Goal: Task Accomplishment & Management: Manage account settings

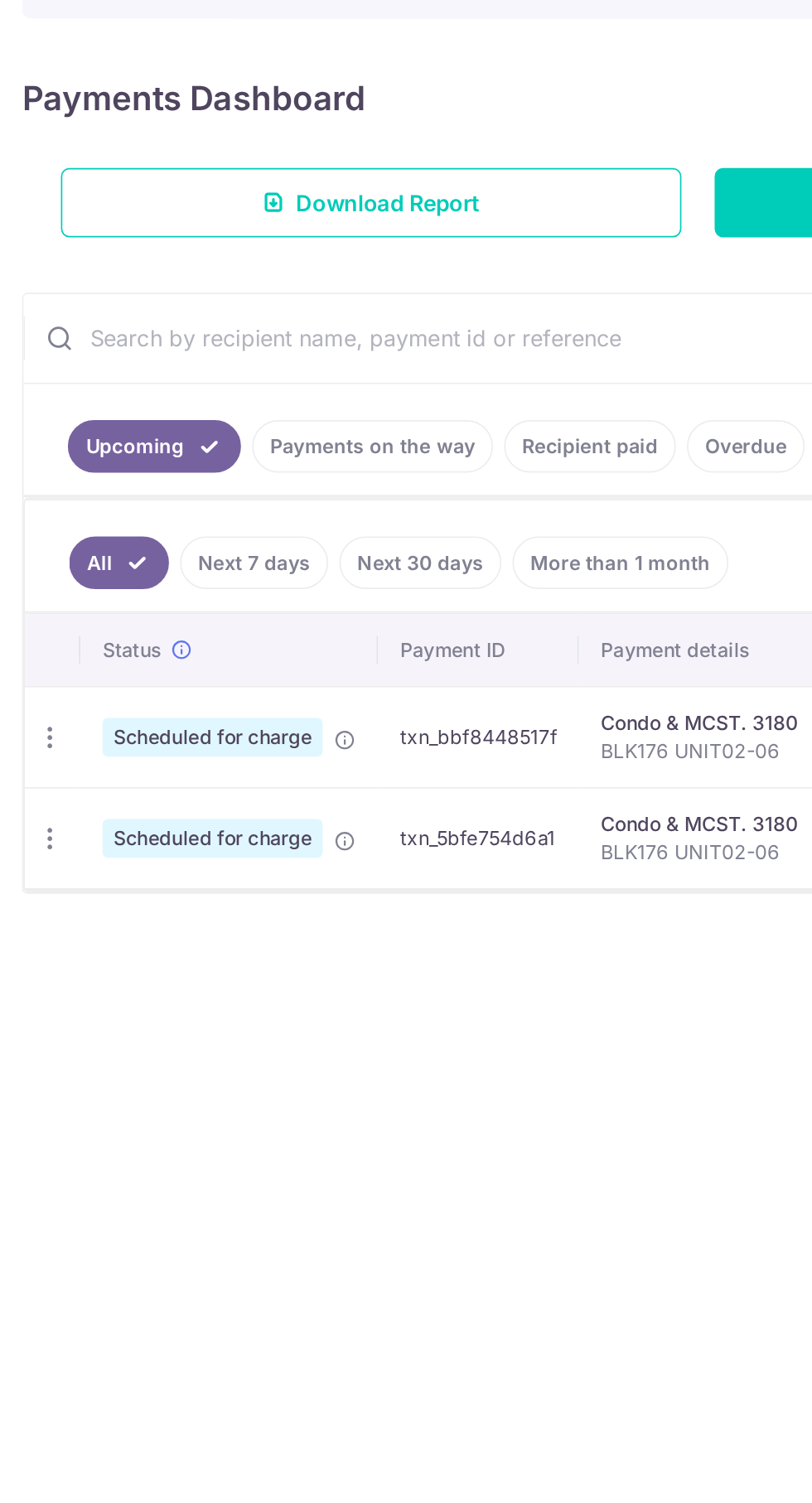
click at [210, 693] on span at bounding box center [206, 697] width 13 height 13
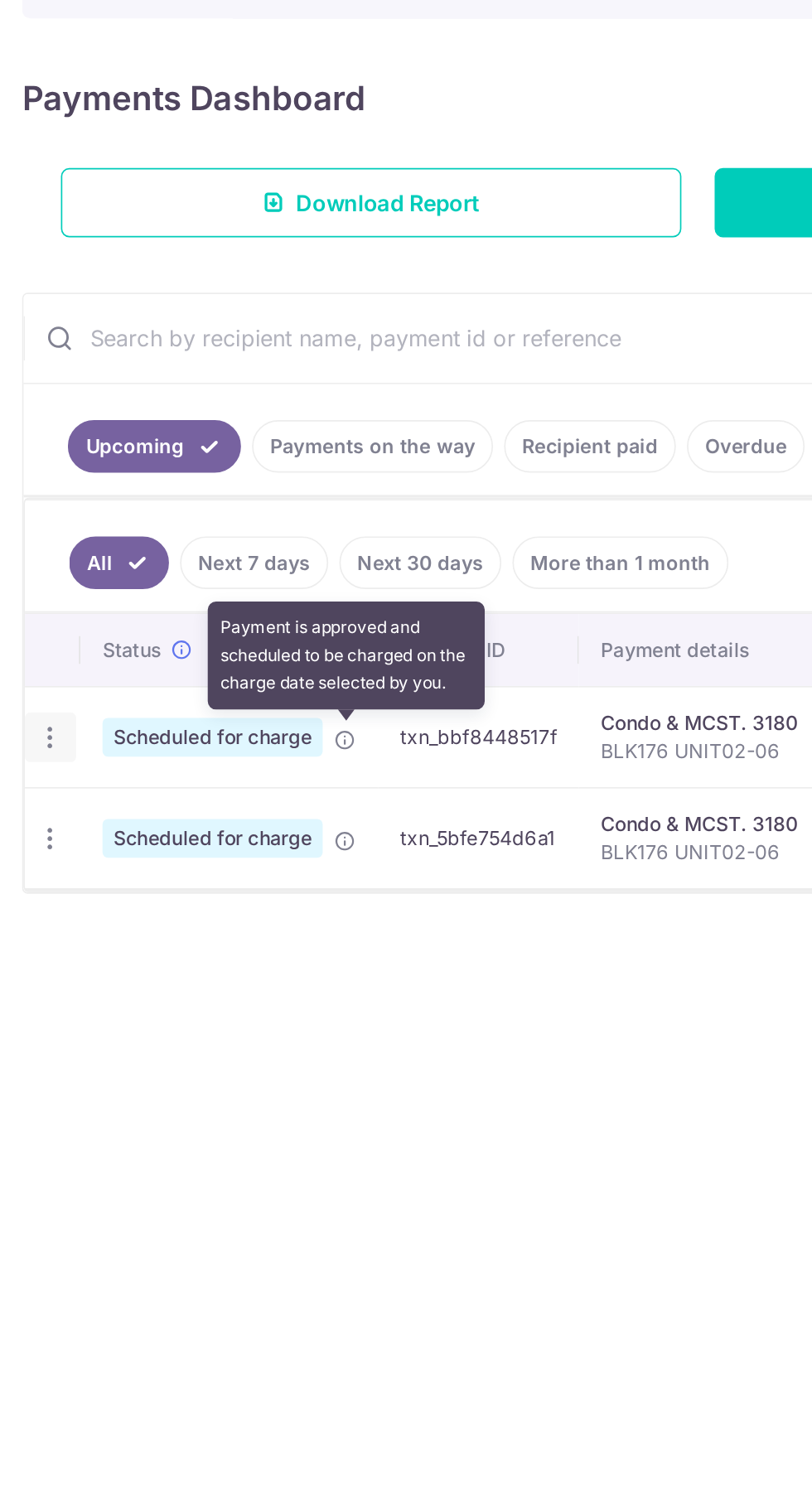
click at [26, 693] on icon "button" at bounding box center [30, 699] width 18 height 18
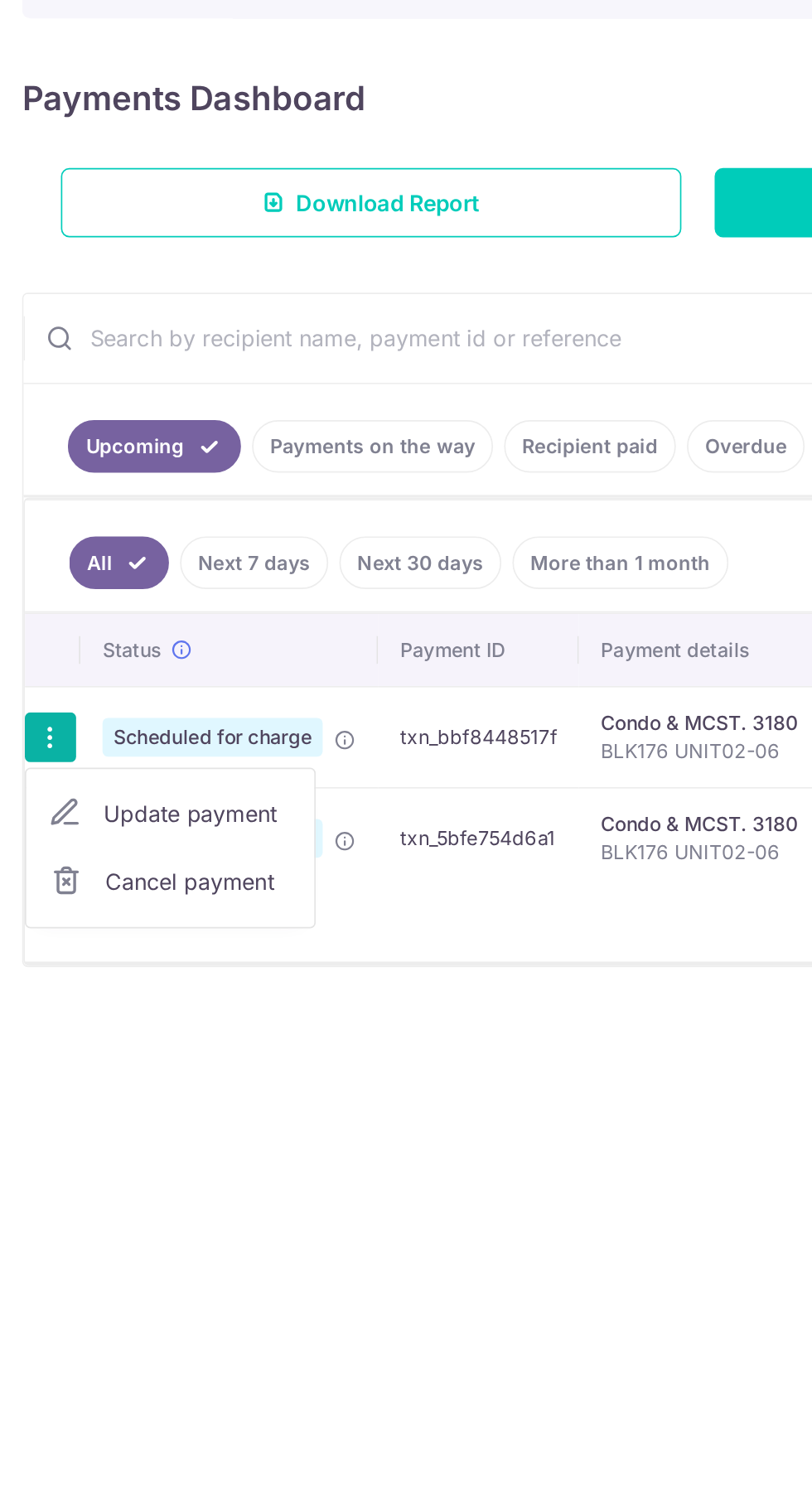
click at [21, 696] on div at bounding box center [406, 752] width 812 height 1503
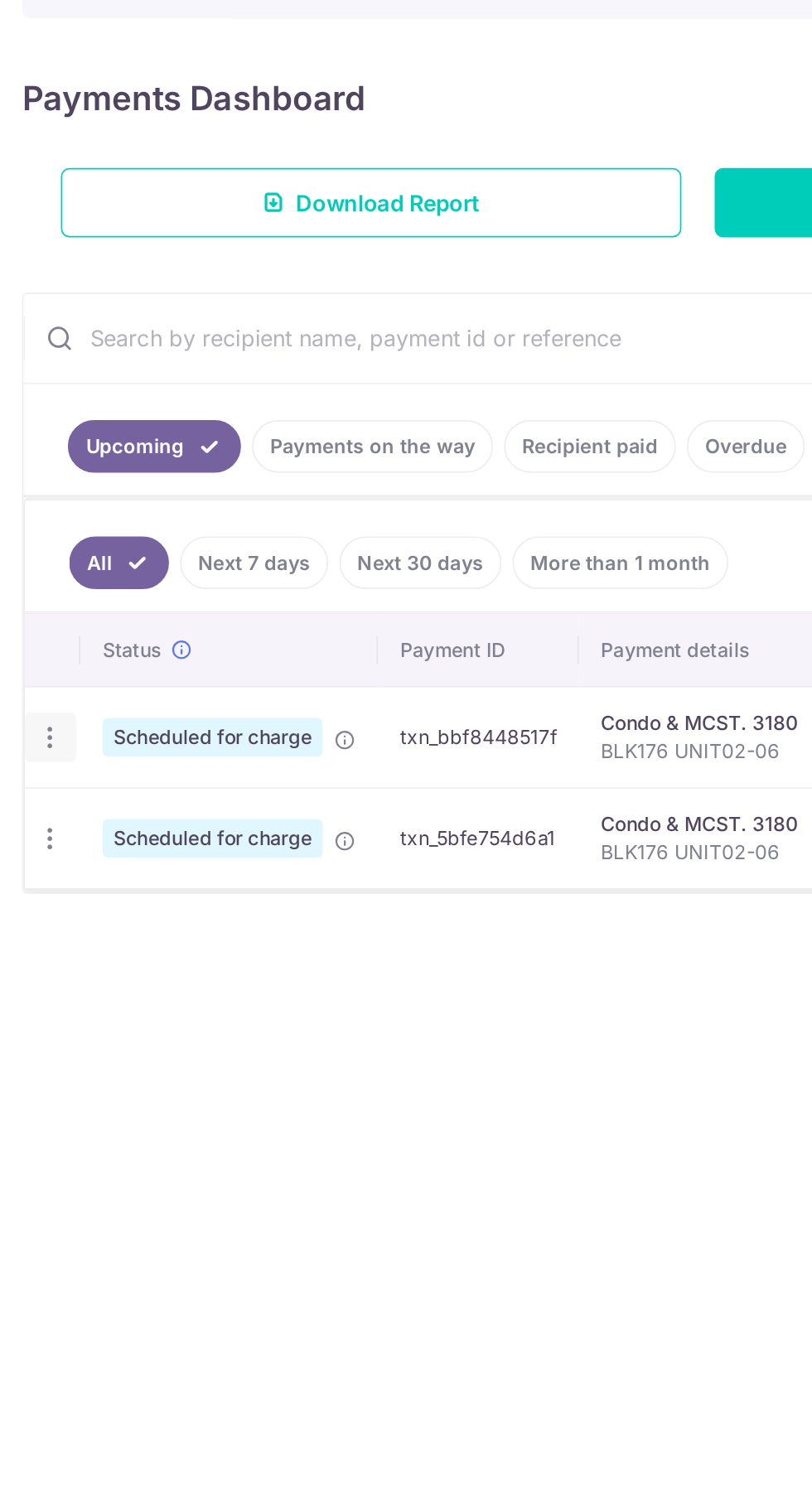
click at [31, 693] on icon "button" at bounding box center [30, 699] width 18 height 18
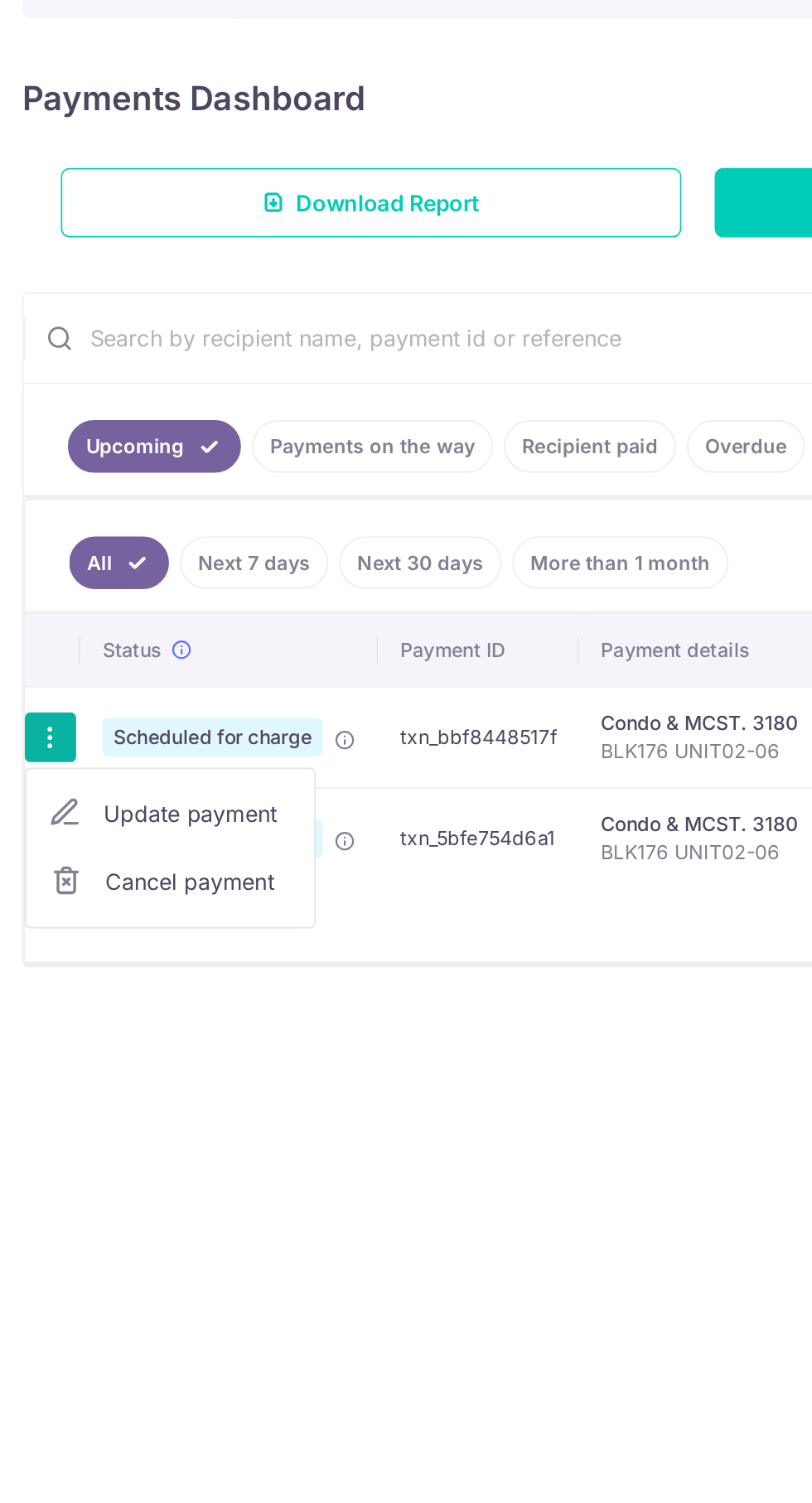
click at [102, 735] on span "Update payment" at bounding box center [119, 744] width 113 height 20
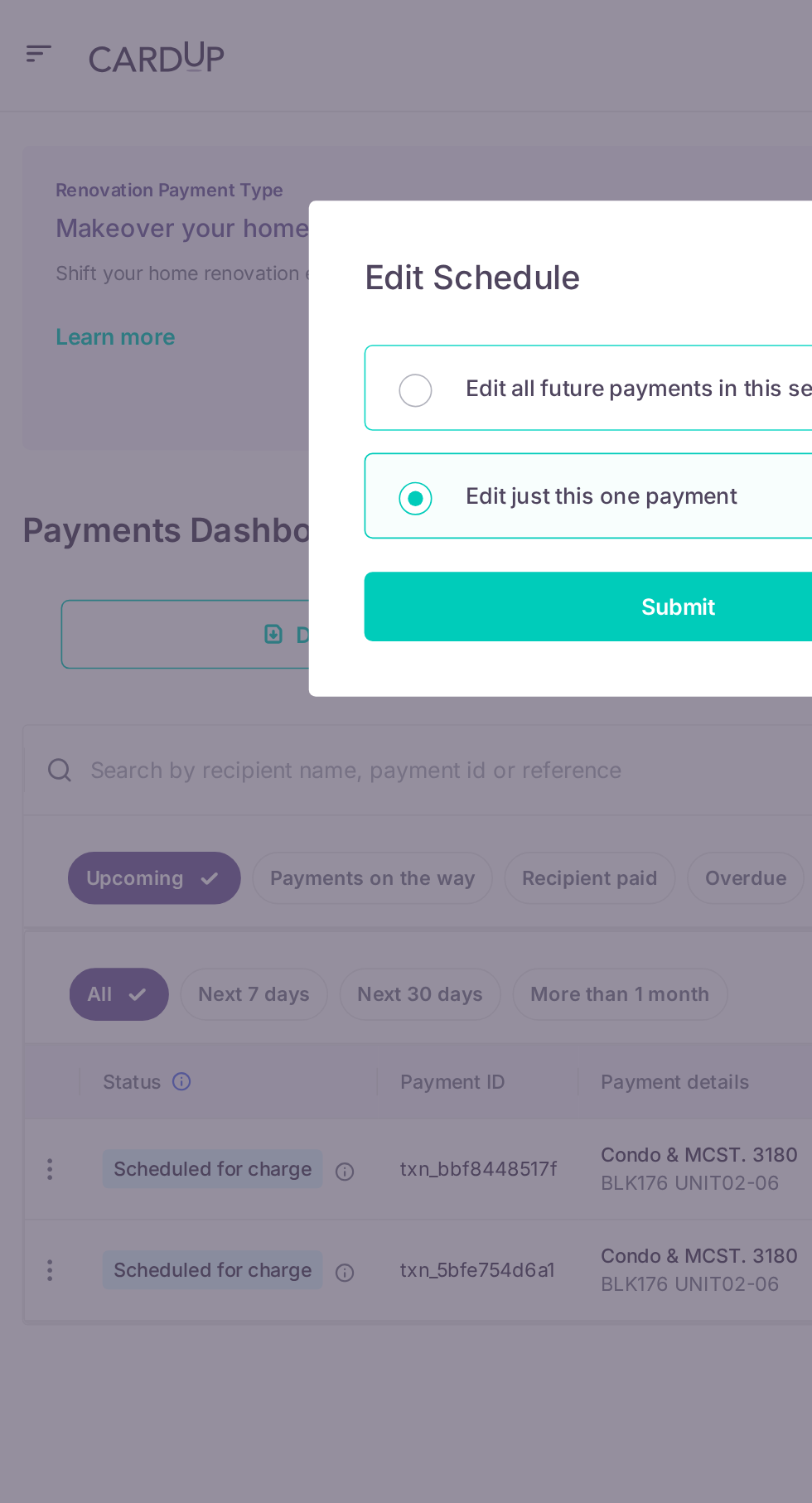
click at [411, 228] on p "Edit all future payments in this series" at bounding box center [426, 232] width 295 height 20
click at [259, 228] on input "Edit all future payments in this series" at bounding box center [248, 233] width 20 height 20
radio input "true"
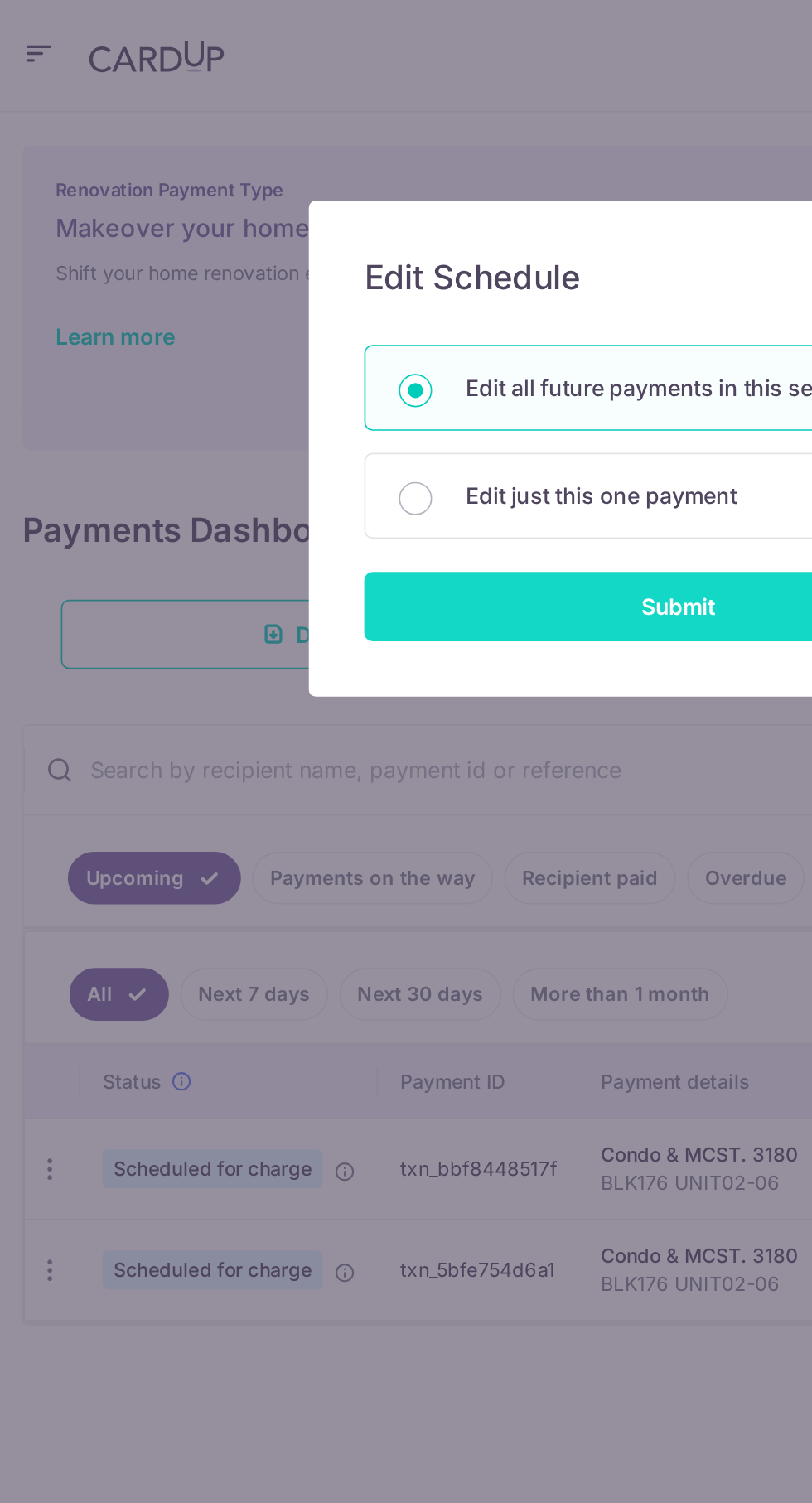
click at [406, 370] on input "Submit" at bounding box center [405, 362] width 376 height 41
radio input "true"
type input "1,935.00"
type input "BLK176 UNIT02-06"
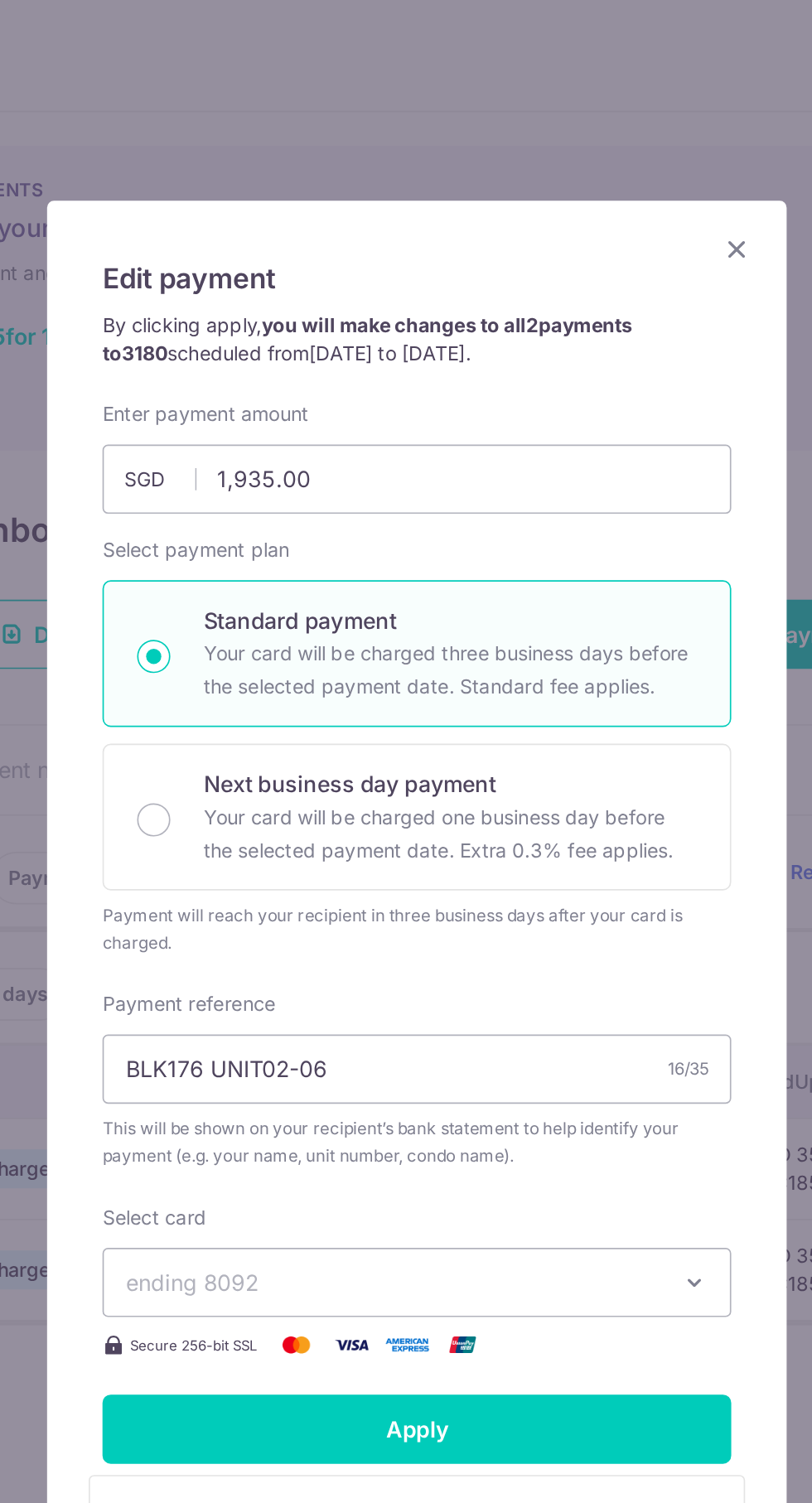
click at [601, 159] on icon "Close" at bounding box center [596, 149] width 20 height 21
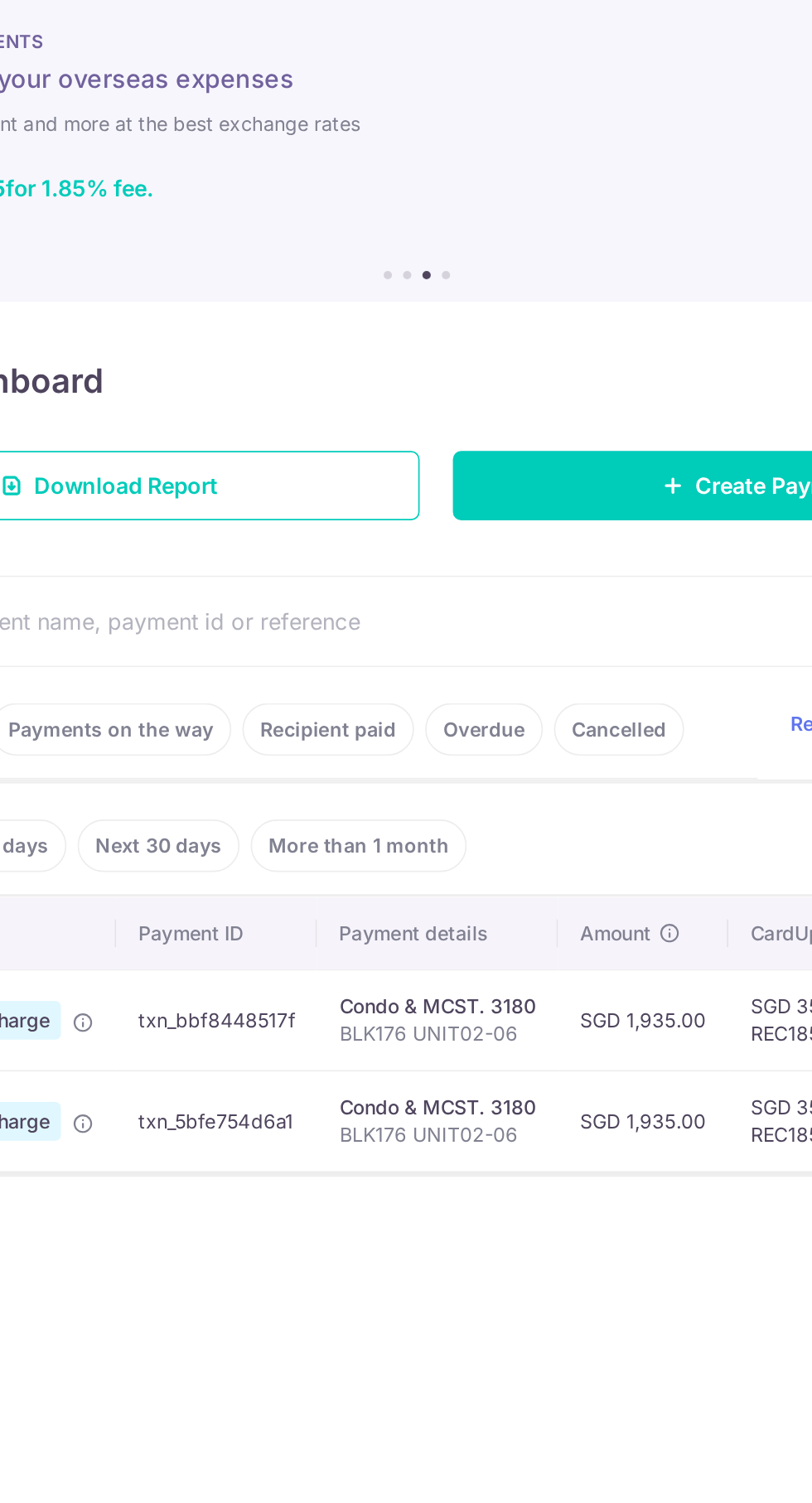
click at [264, 518] on link "Payments on the way" at bounding box center [223, 526] width 144 height 32
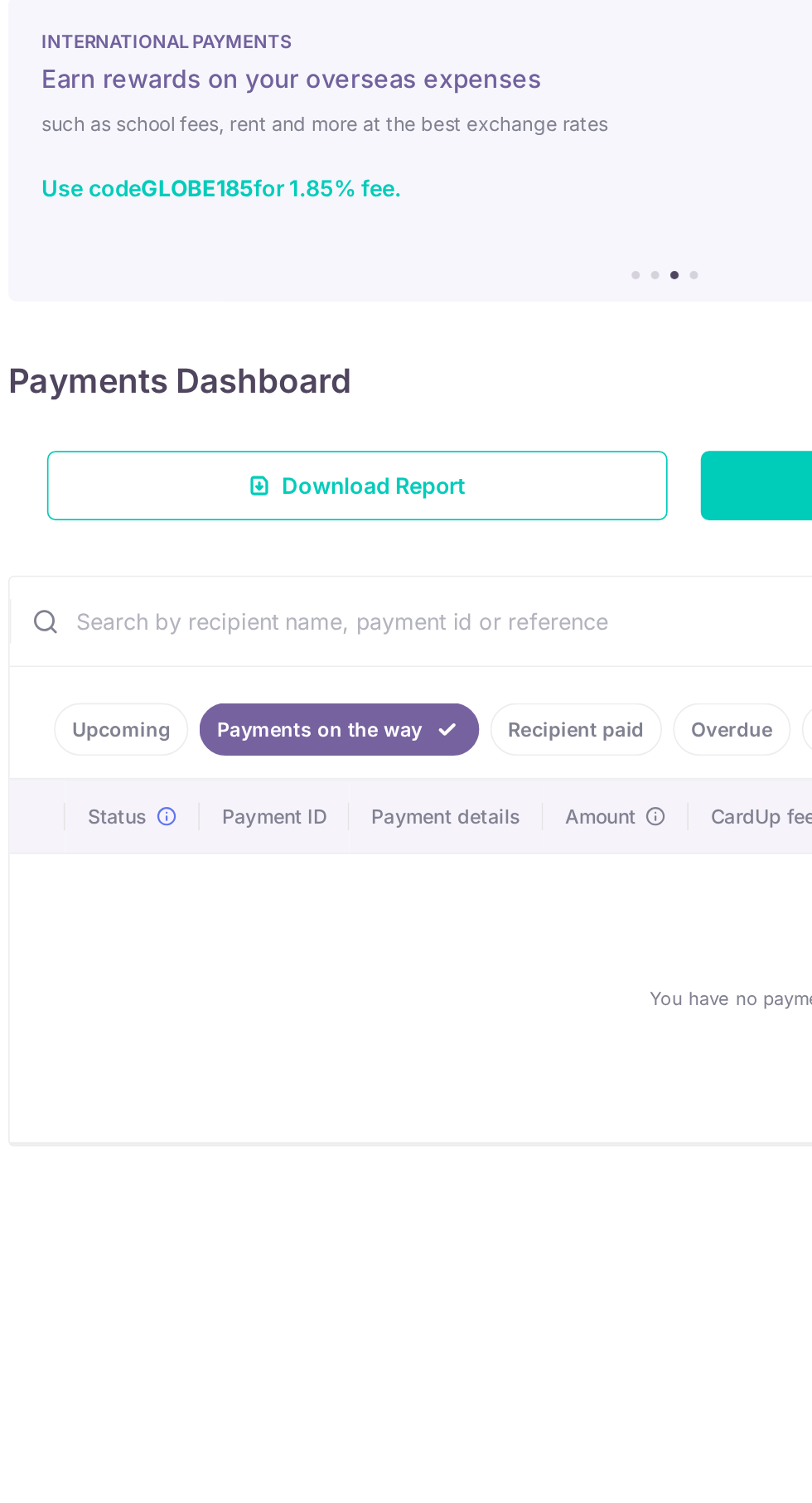
click at [104, 520] on link "Upcoming" at bounding box center [80, 526] width 80 height 32
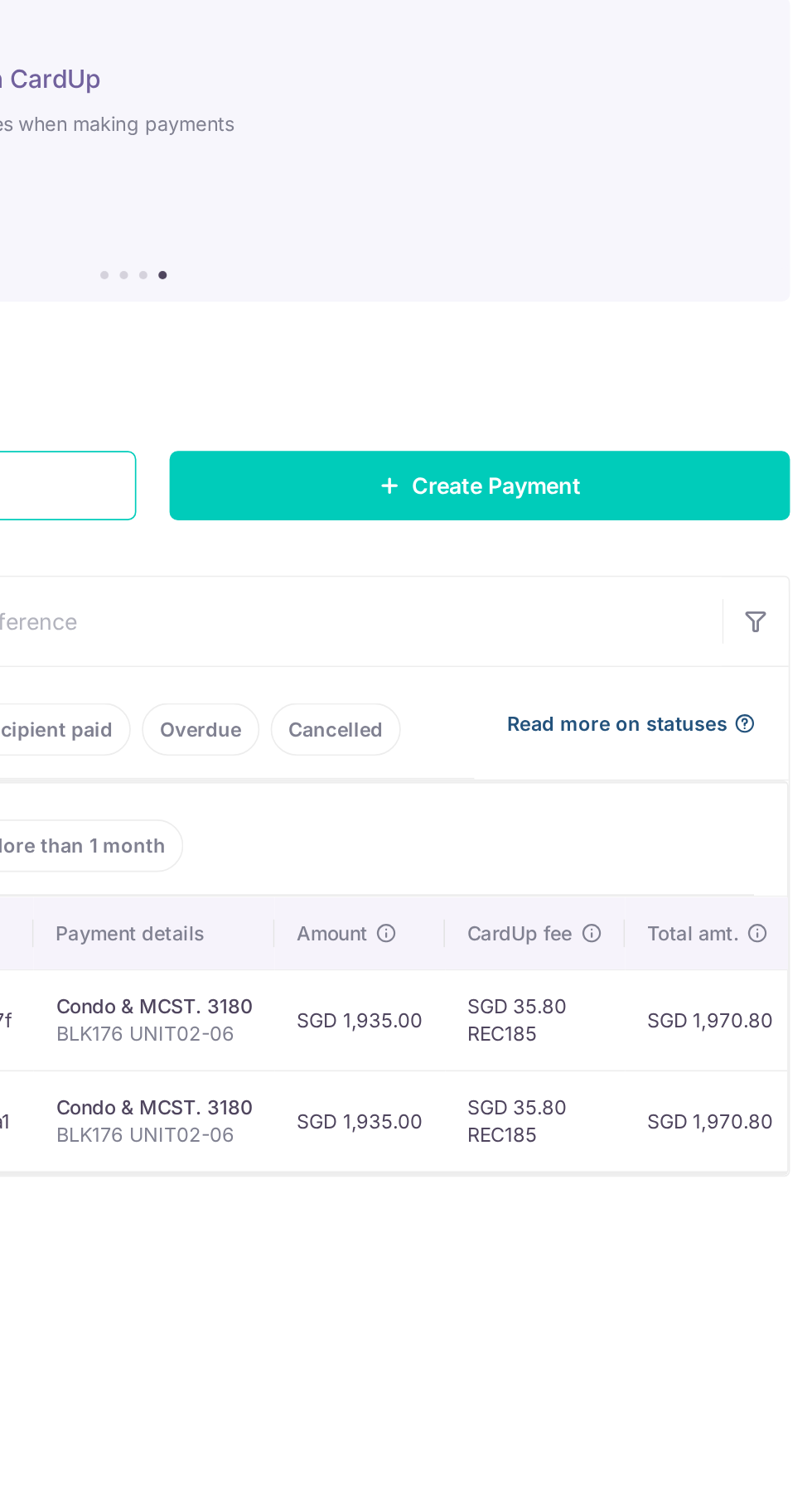
click at [707, 513] on span "Read more on statuses" at bounding box center [694, 522] width 132 height 17
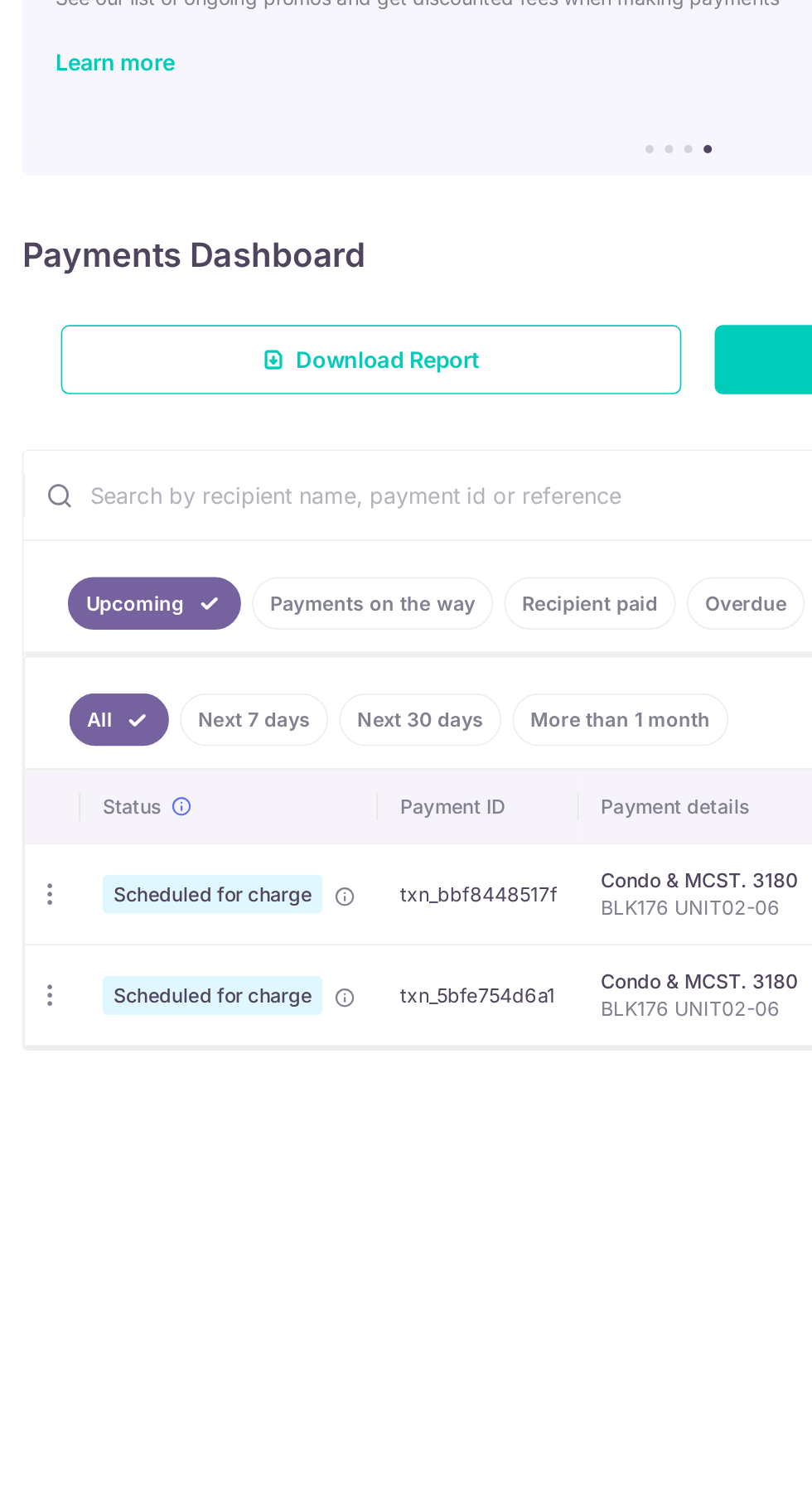
click at [210, 697] on icon at bounding box center [206, 701] width 13 height 13
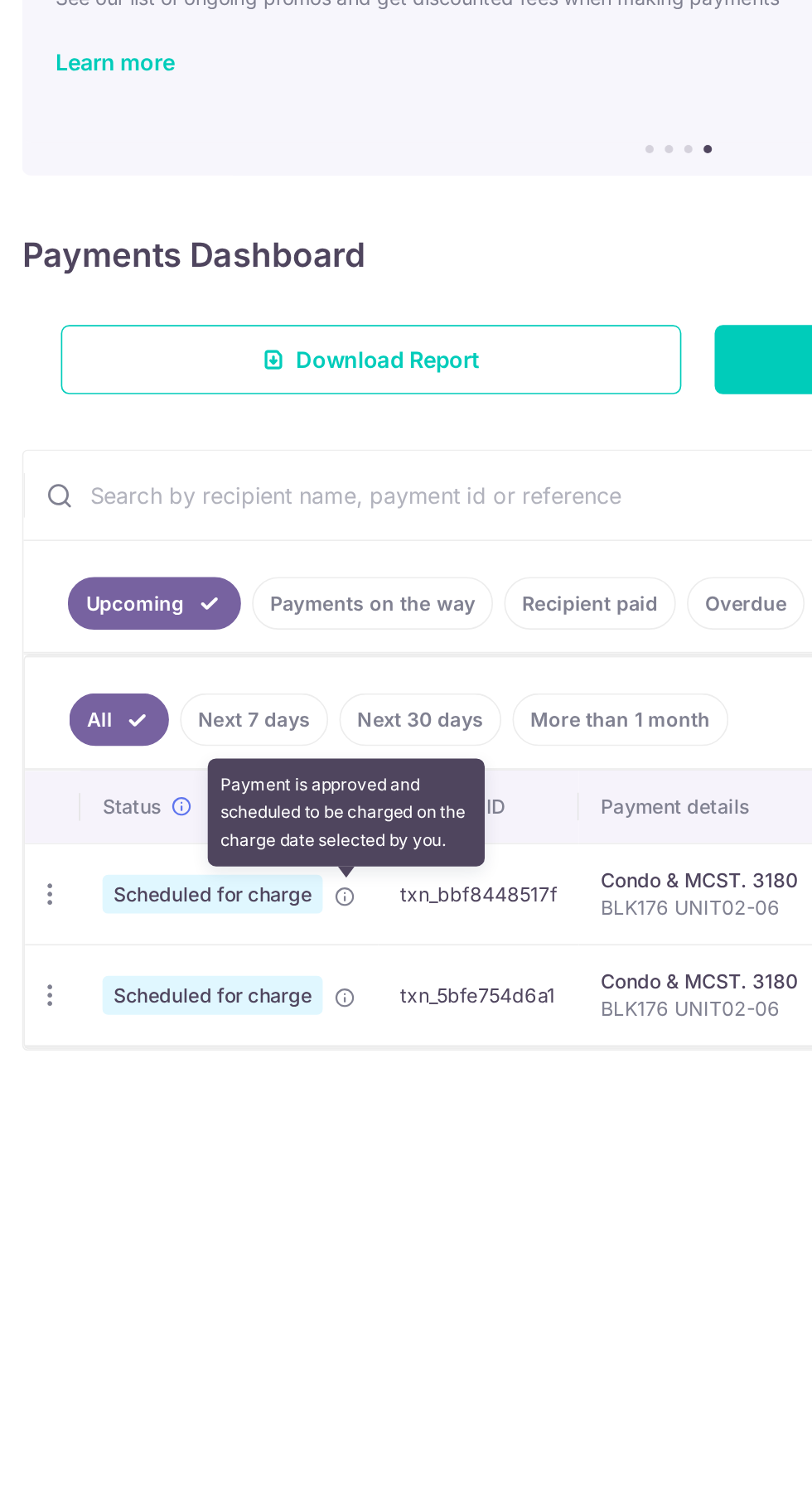
click at [206, 762] on icon at bounding box center [206, 761] width 13 height 13
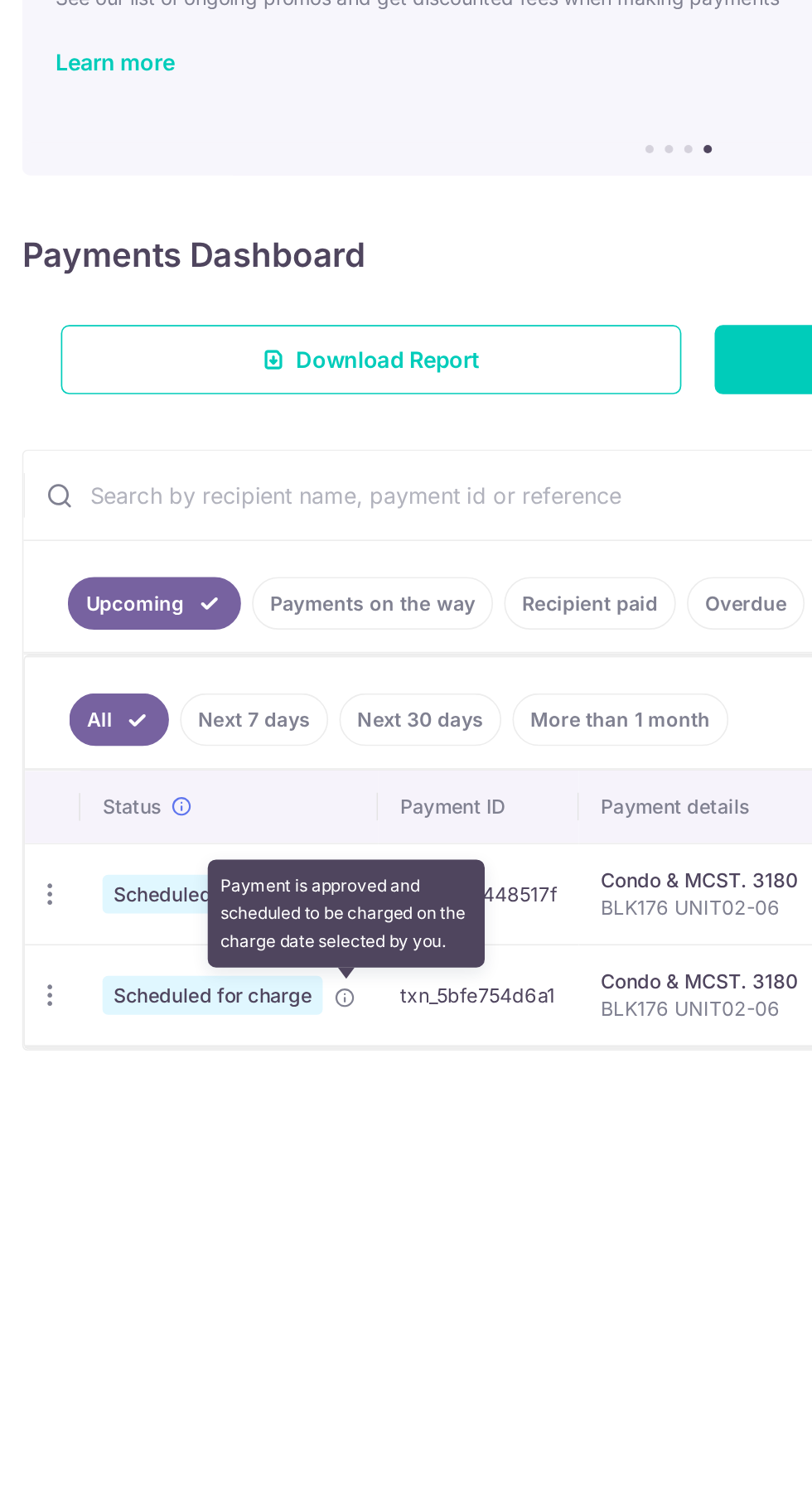
click at [91, 753] on span "Scheduled for charge" at bounding box center [127, 759] width 132 height 23
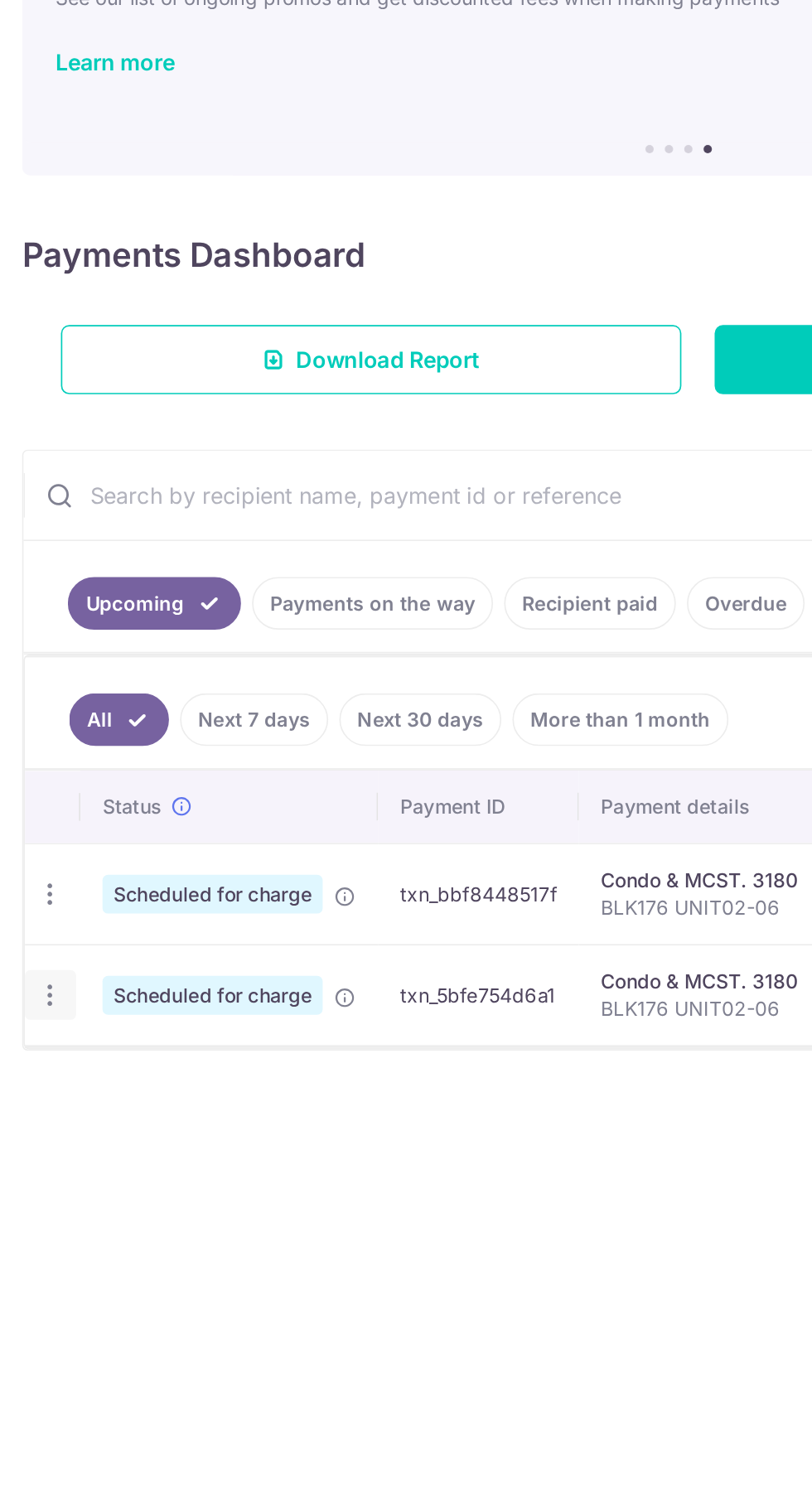
click at [27, 756] on icon "button" at bounding box center [30, 760] width 18 height 18
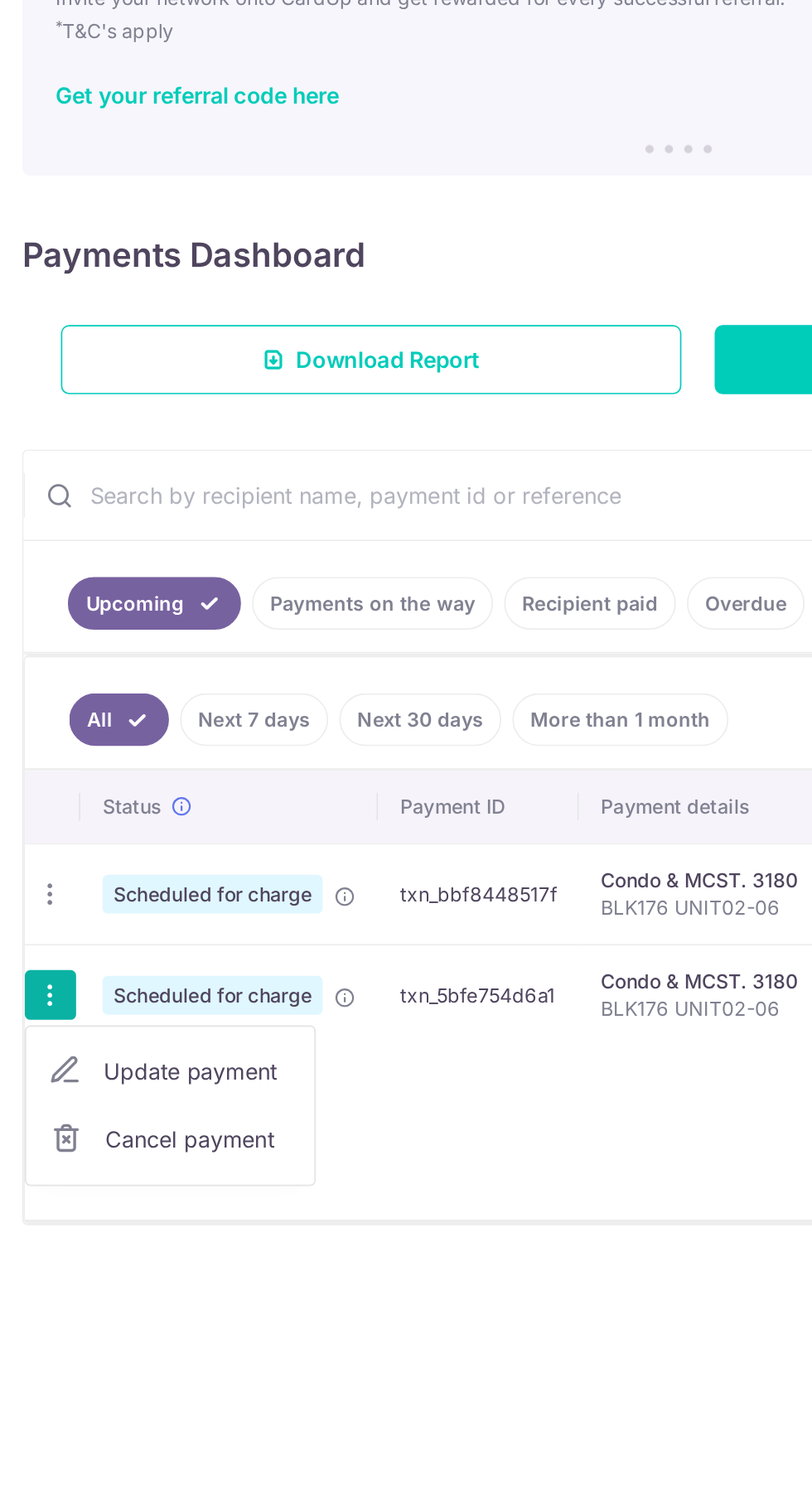
click at [373, 930] on div at bounding box center [406, 752] width 812 height 1503
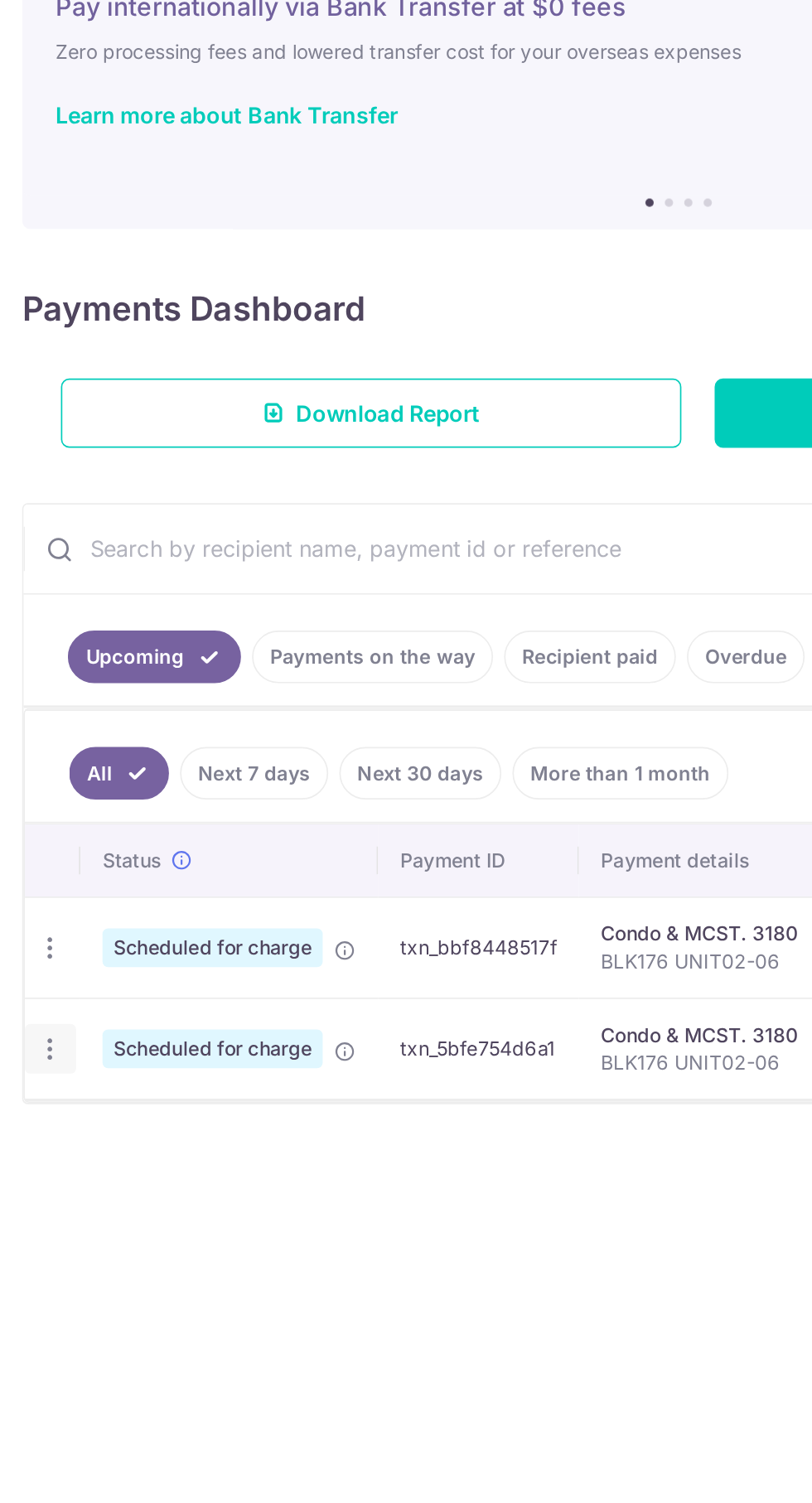
click at [175, 593] on link "Next 7 days" at bounding box center [151, 595] width 89 height 32
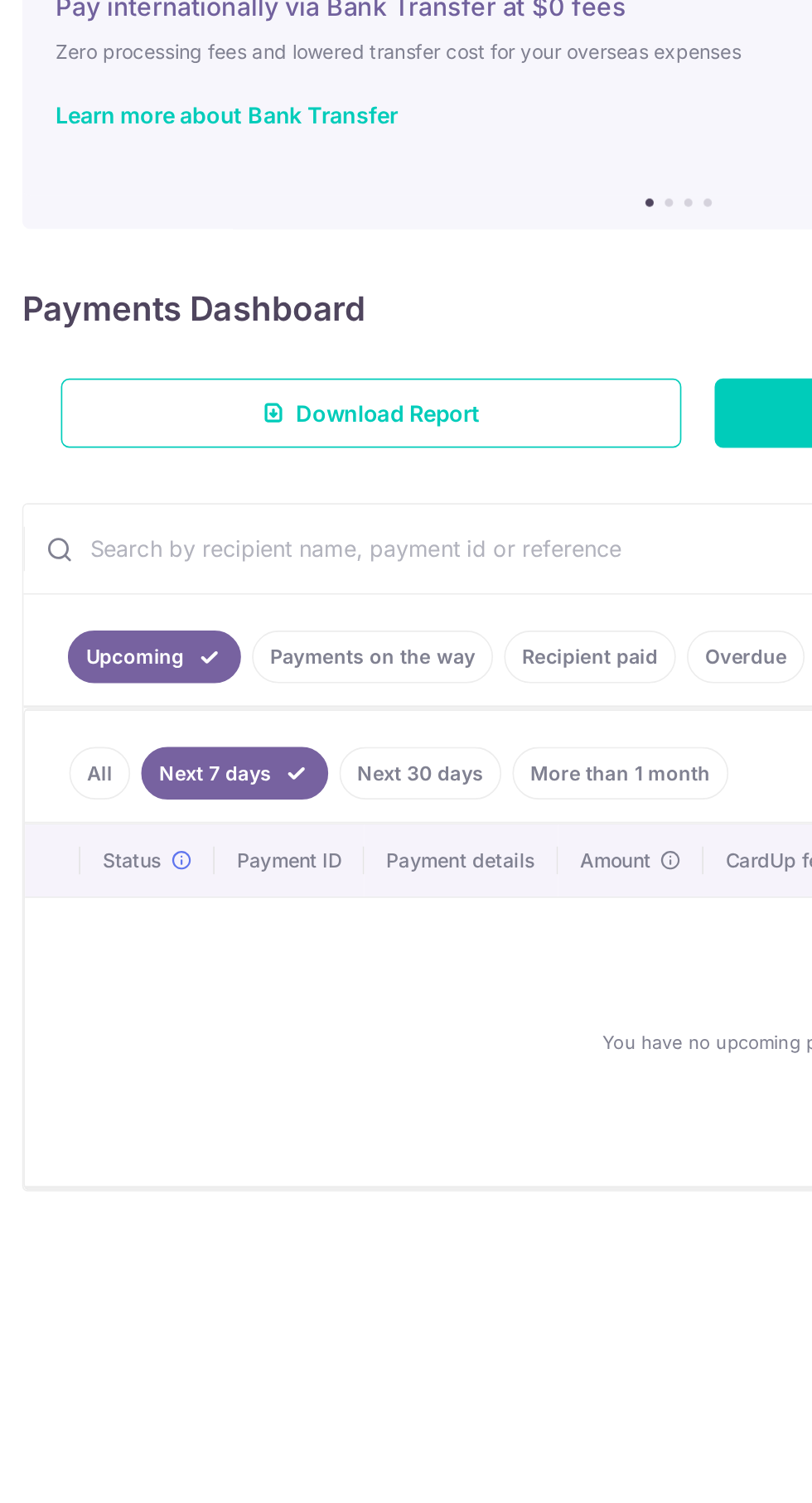
click at [267, 597] on link "Next 30 days" at bounding box center [251, 595] width 97 height 32
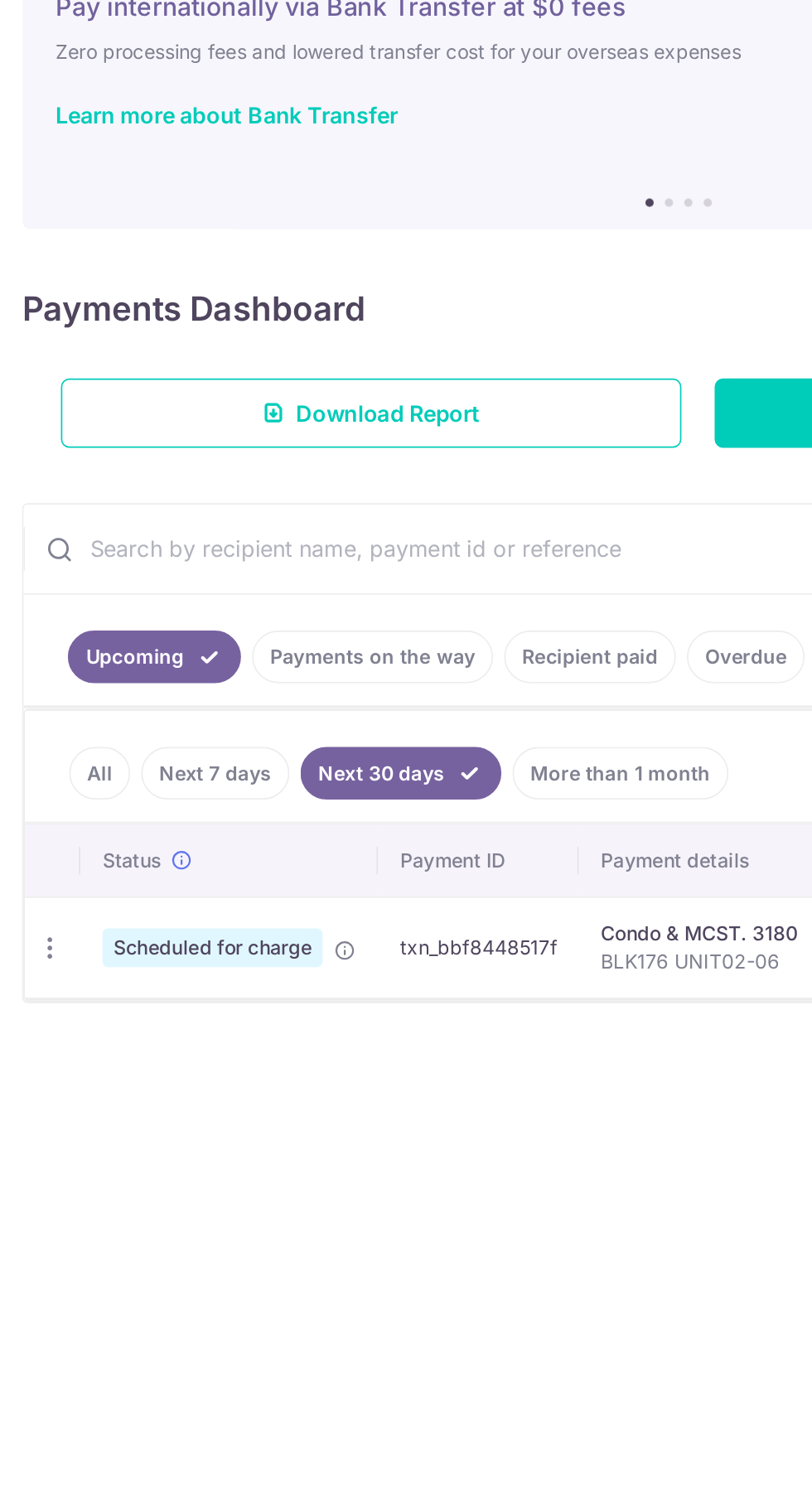
click at [207, 697] on icon at bounding box center [206, 701] width 13 height 13
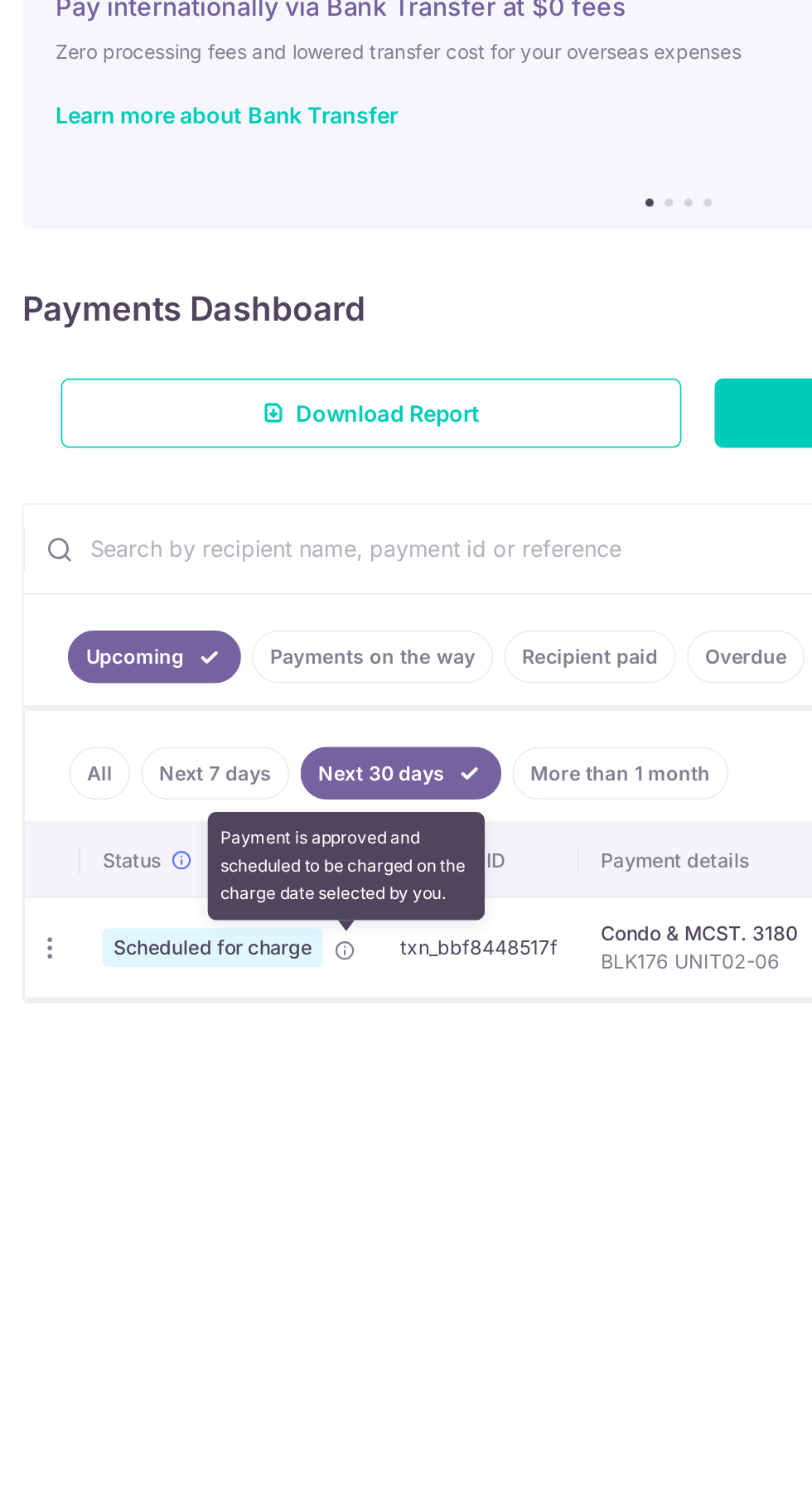
click at [341, 948] on div "× Pause Schedule Pause all future payments in this series Pause just this one p…" at bounding box center [406, 785] width 812 height 1436
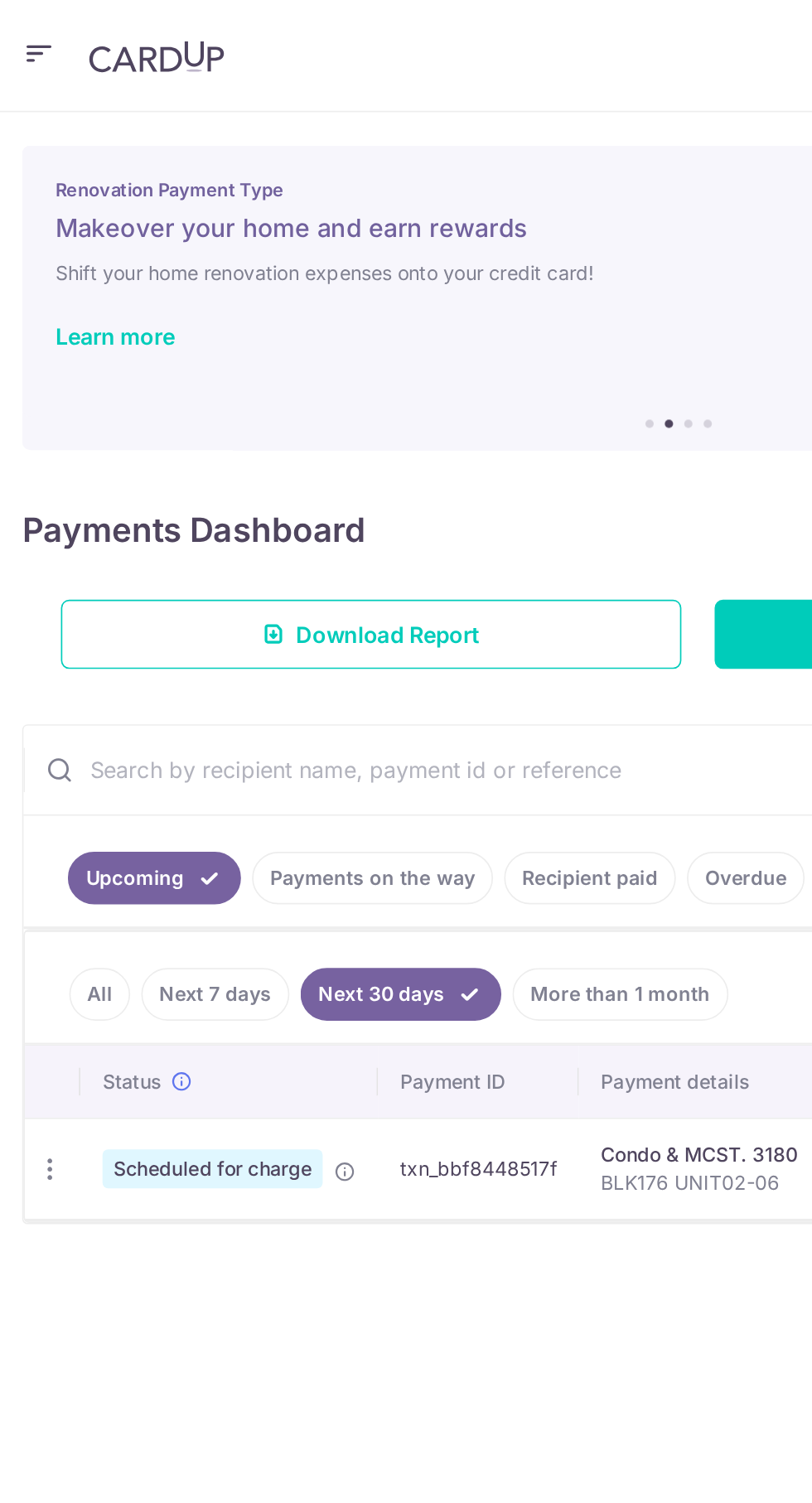
click at [59, 592] on link "All" at bounding box center [59, 595] width 36 height 32
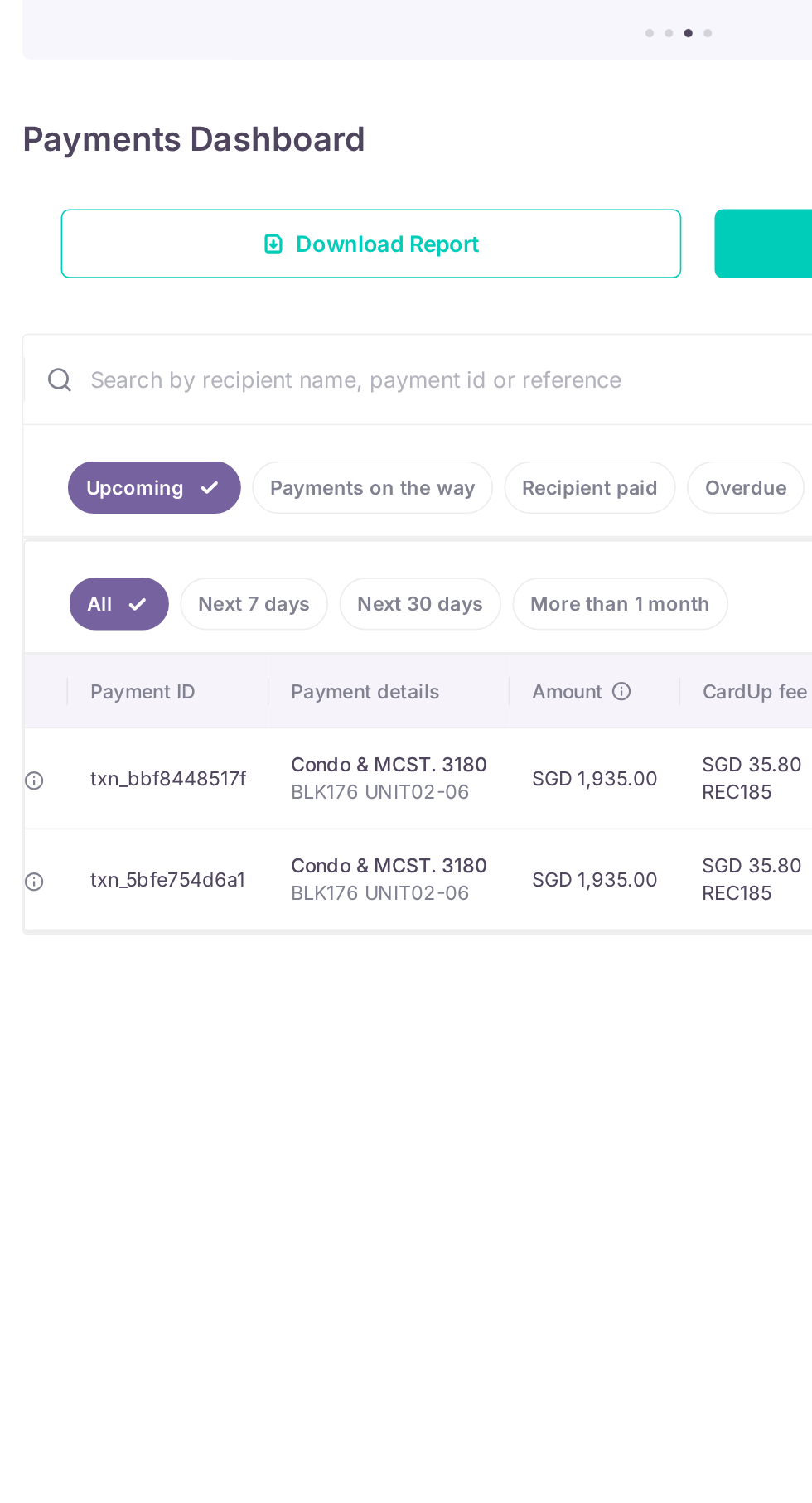
click at [21, 702] on icon at bounding box center [21, 701] width 13 height 13
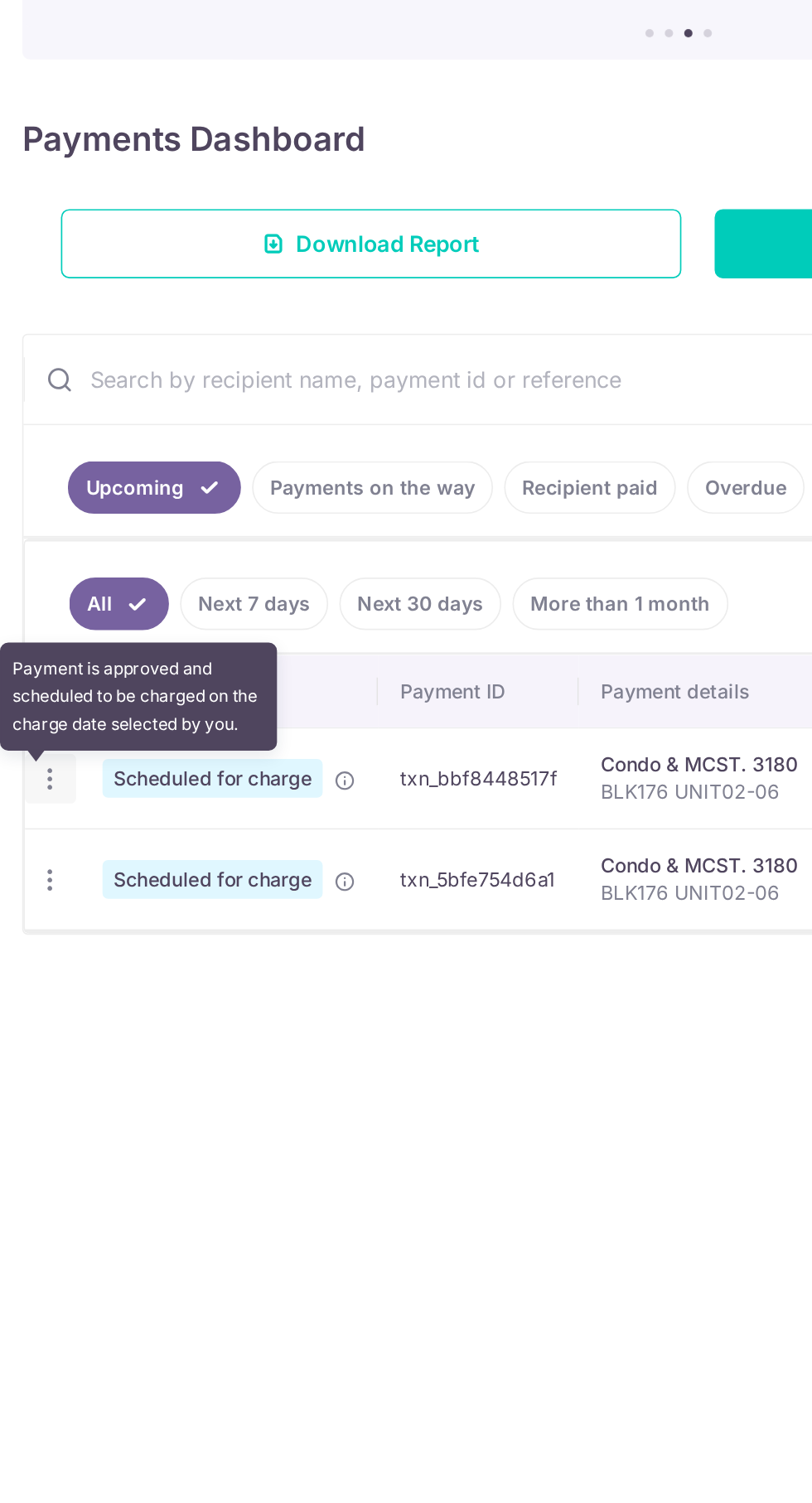
click at [30, 703] on icon "button" at bounding box center [30, 699] width 18 height 18
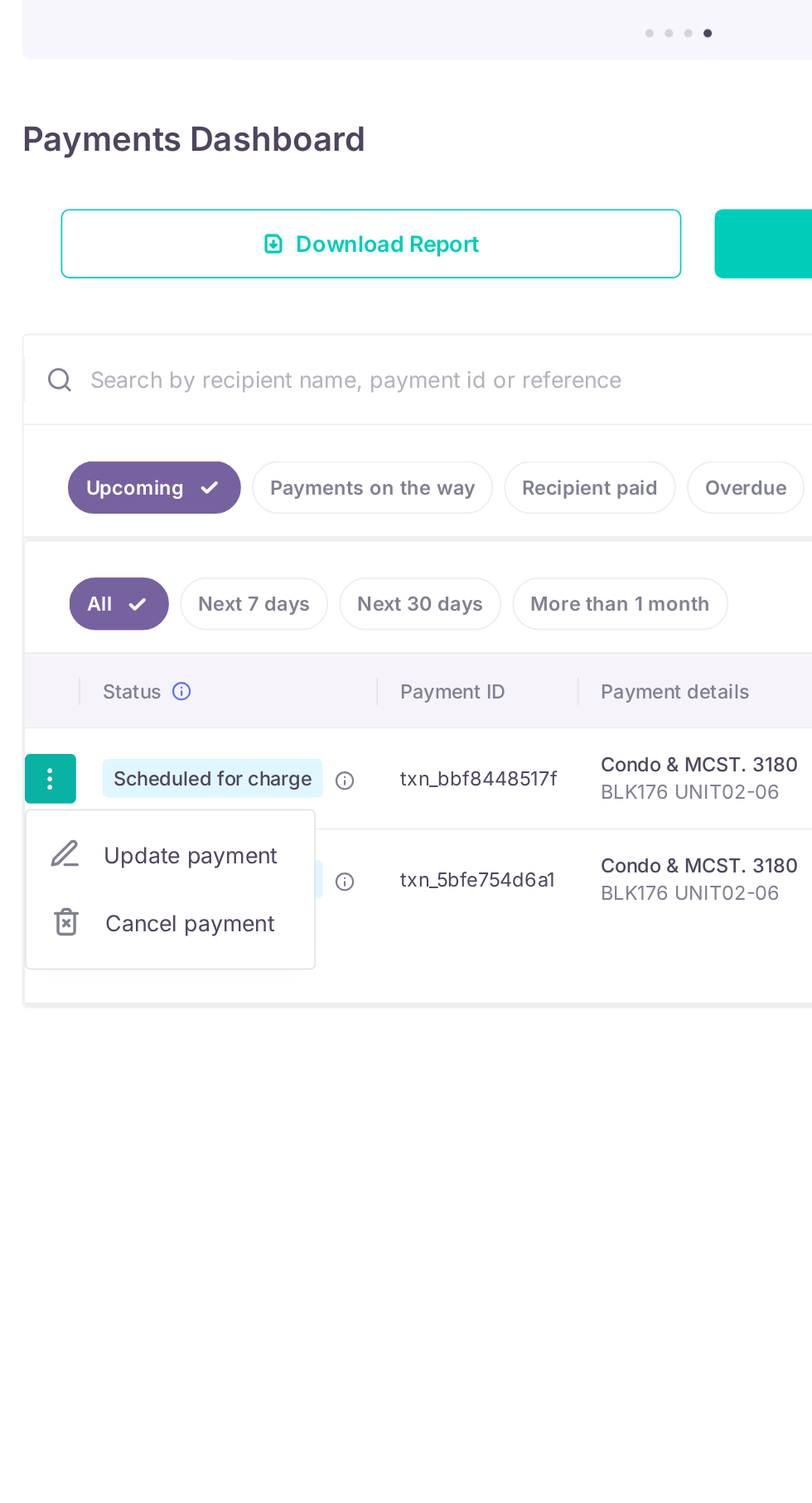
click at [143, 745] on span "Update payment" at bounding box center [119, 744] width 113 height 20
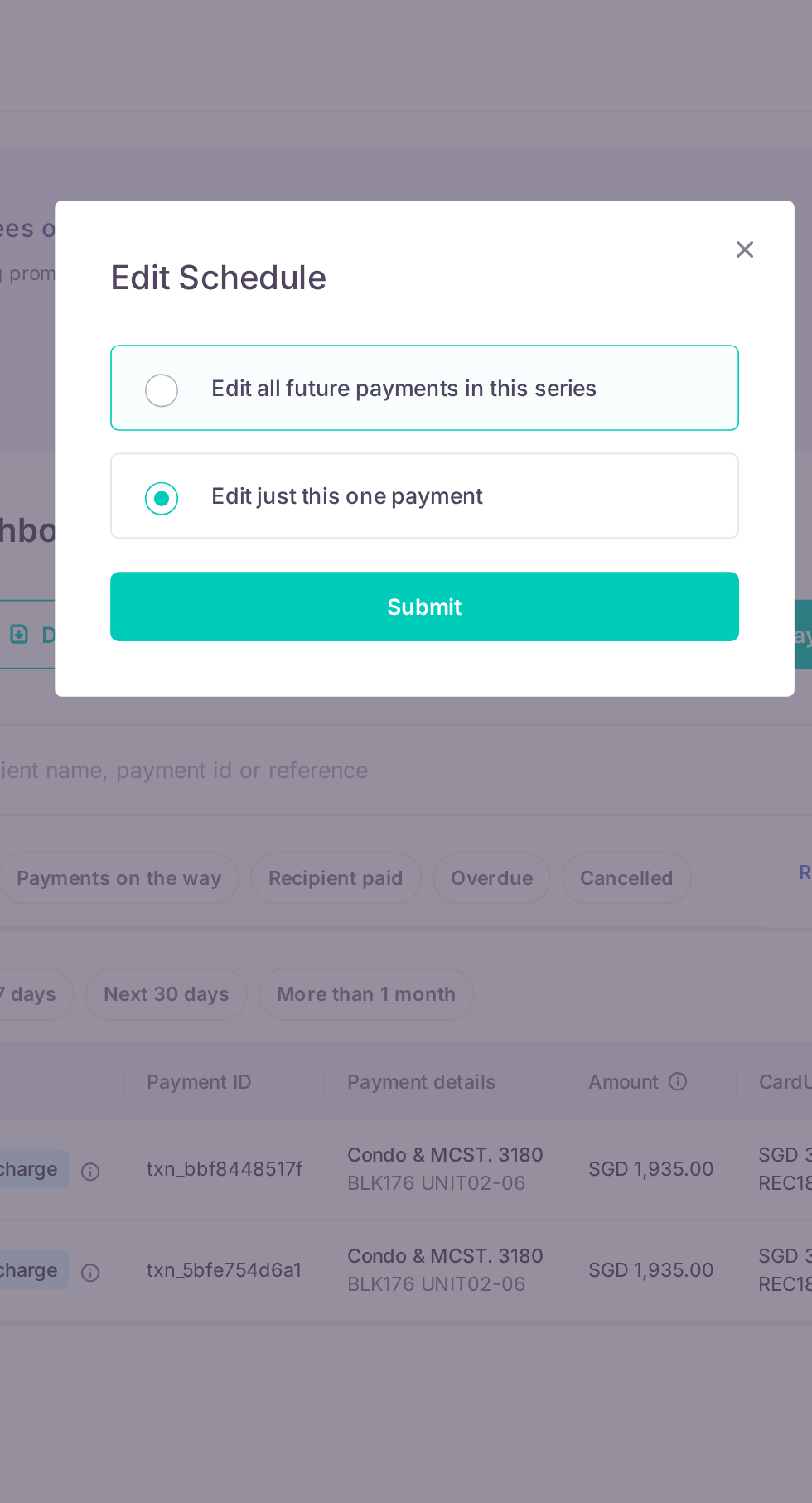
click at [501, 237] on p "Edit all future payments in this series" at bounding box center [426, 232] width 295 height 20
click at [259, 237] on input "Edit all future payments in this series" at bounding box center [248, 233] width 20 height 20
radio input "true"
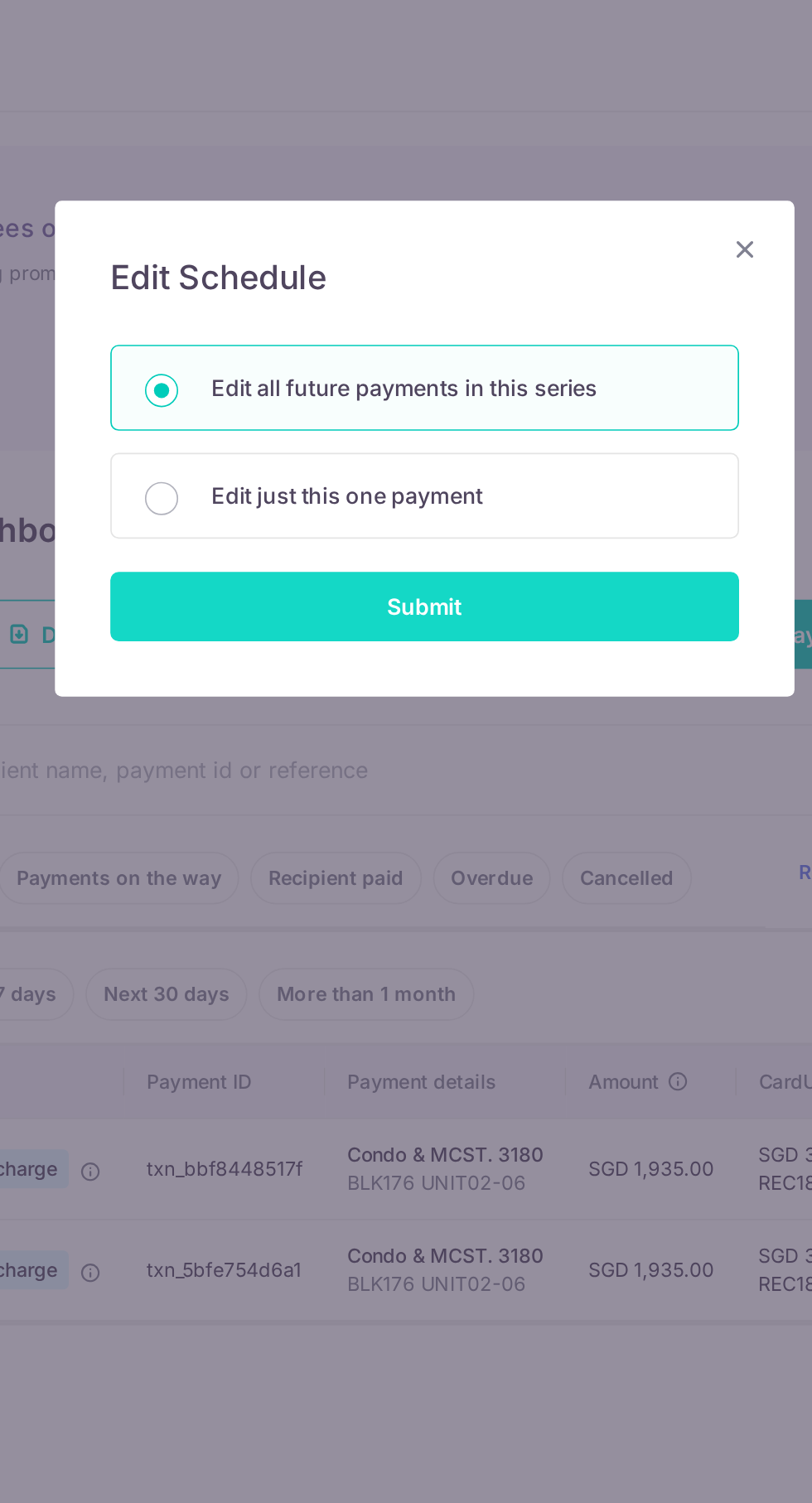
click at [508, 356] on input "Submit" at bounding box center [405, 362] width 376 height 41
radio input "true"
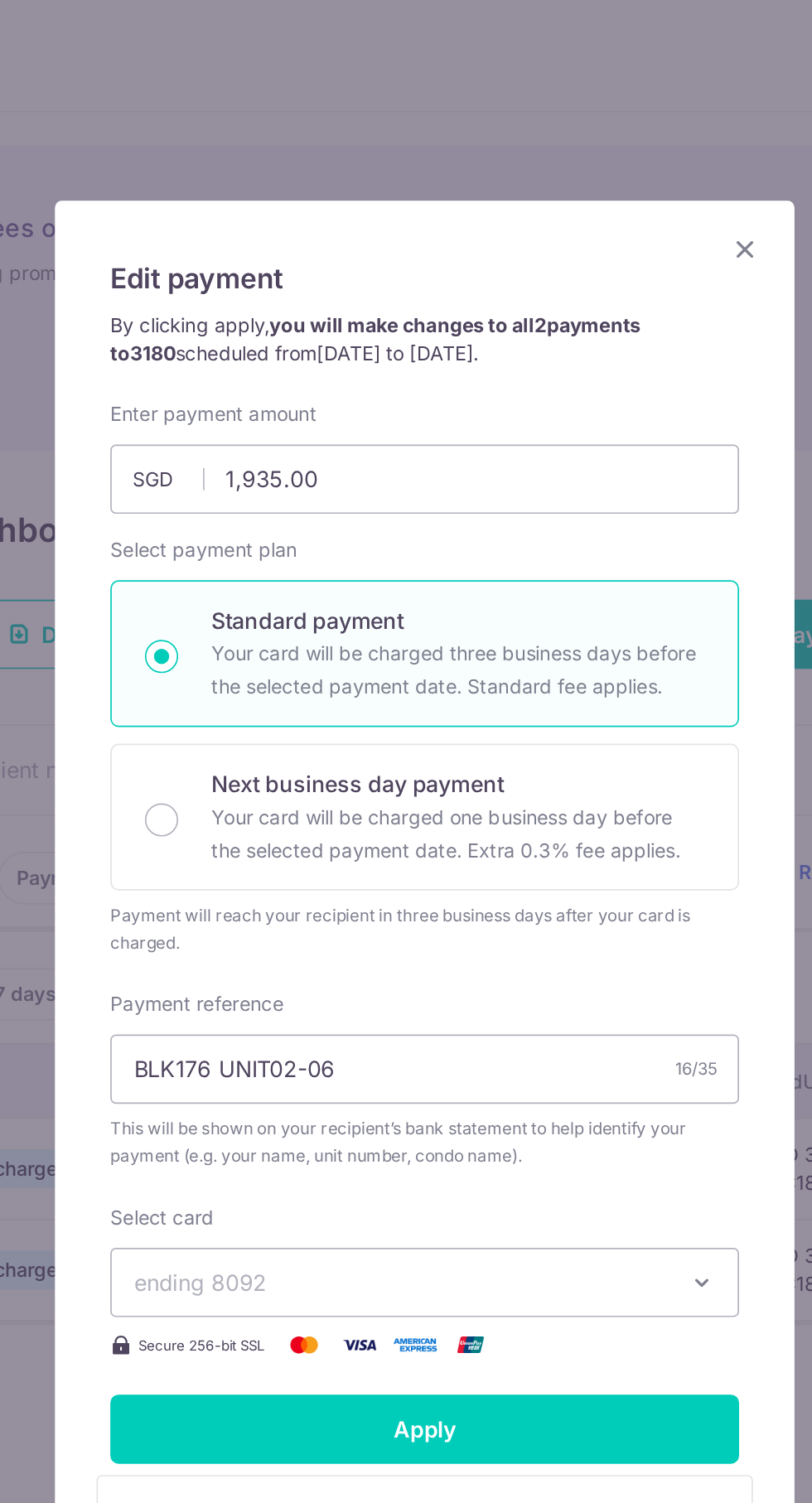
click at [590, 151] on icon "Close" at bounding box center [596, 149] width 20 height 21
